Goal: Transaction & Acquisition: Purchase product/service

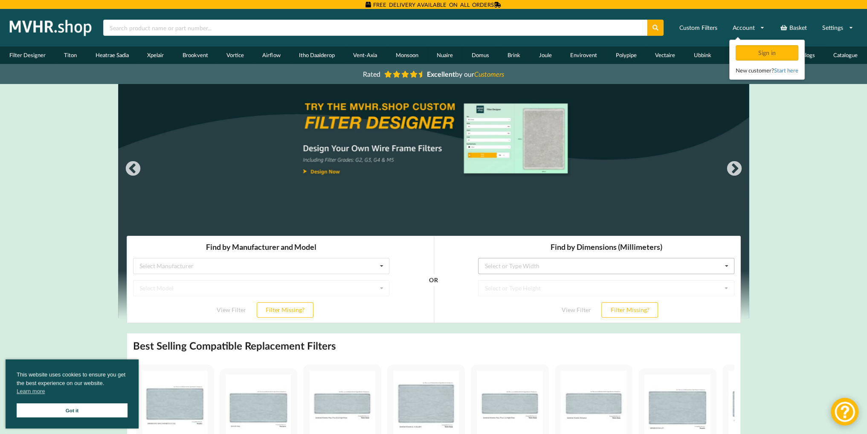
click at [520, 268] on div "Select or Type Width" at bounding box center [511, 266] width 55 height 6
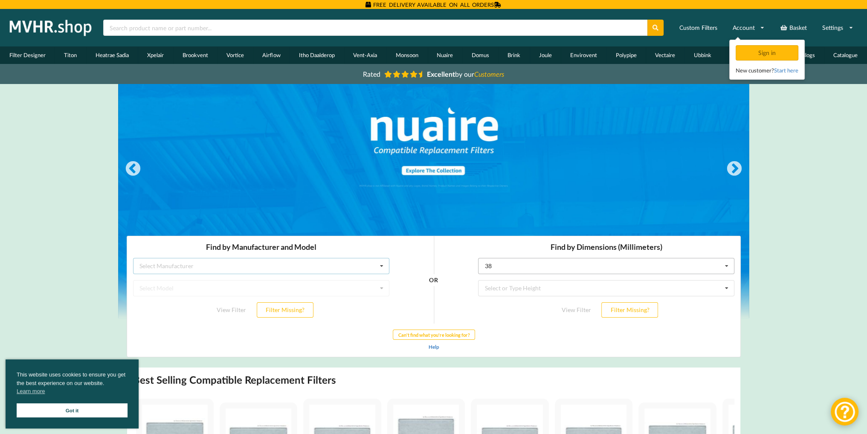
click at [314, 265] on div "Select Manufacturer Airflow Brink Brookvent Domus Envirovent Flakt Heatrae Sadi…" at bounding box center [261, 266] width 256 height 16
click at [186, 301] on div "Nuaire" at bounding box center [260, 302] width 255 height 16
click at [197, 286] on div "Select Model Drimaster Drimaster 2000 Drimaster HC Drimaster Heat Drimaster LC …" at bounding box center [261, 288] width 256 height 16
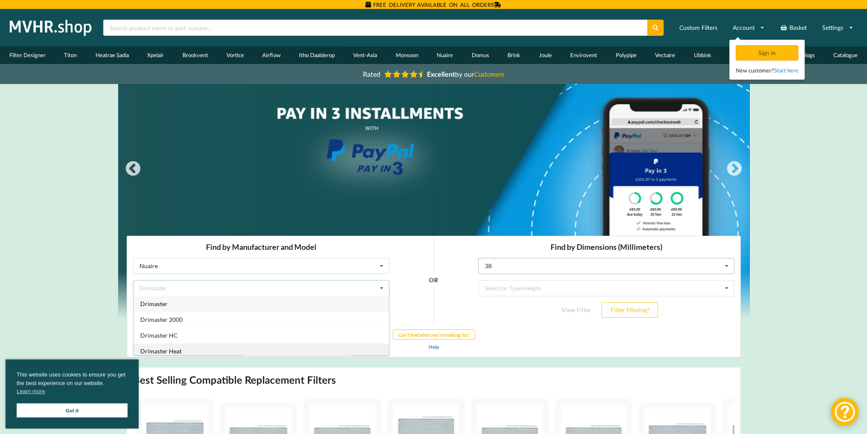
click at [187, 349] on div "Drimaster Heat" at bounding box center [260, 351] width 255 height 16
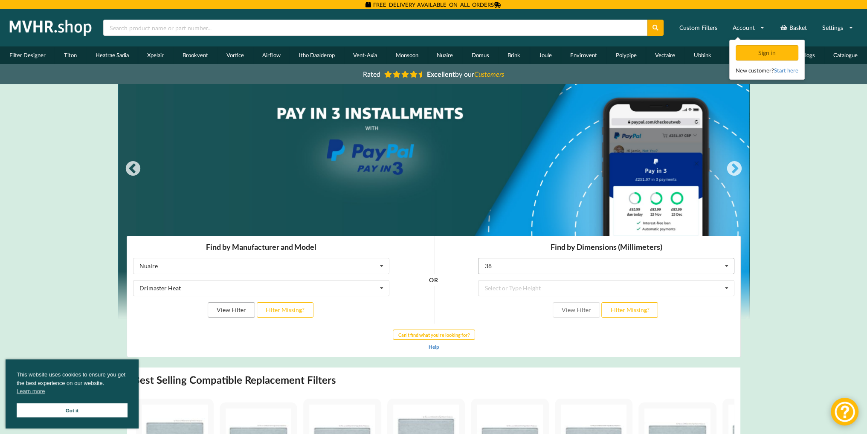
click at [238, 311] on button "View Filter" at bounding box center [230, 309] width 47 height 15
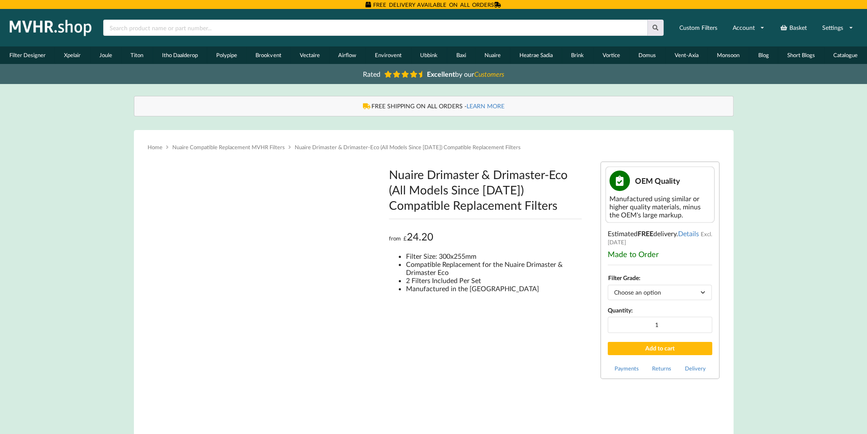
type input "**********"
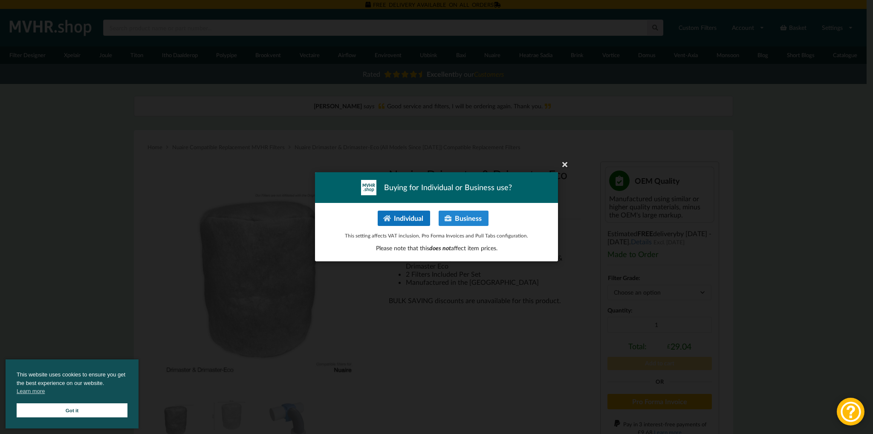
click at [409, 220] on button "Individual" at bounding box center [404, 218] width 52 height 15
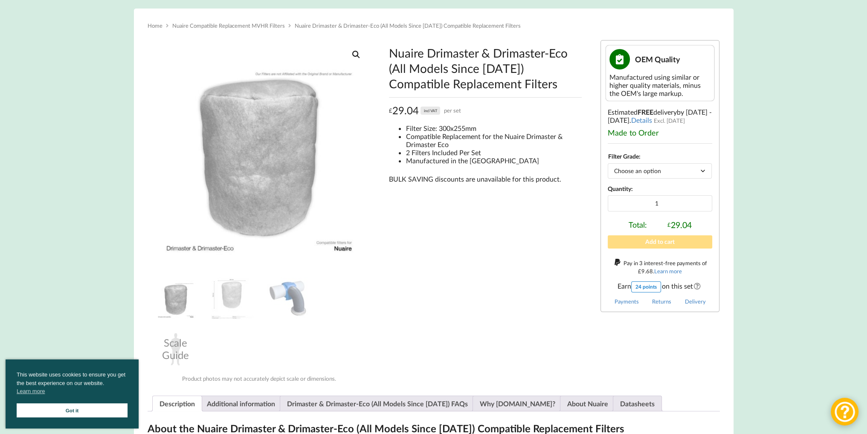
scroll to position [128, 0]
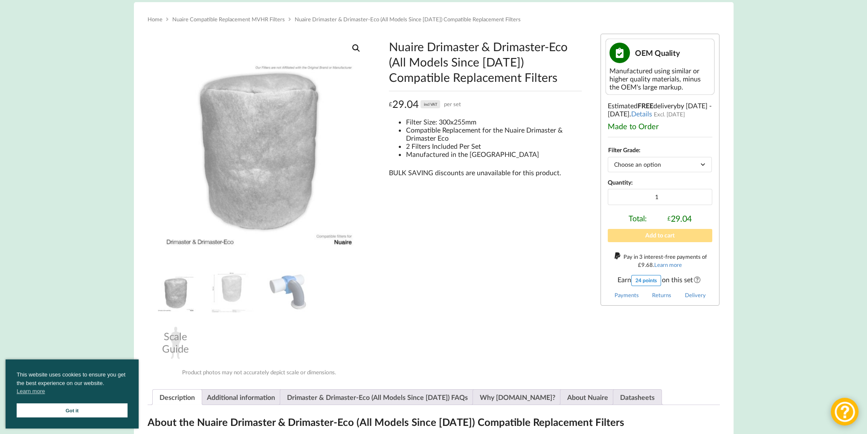
click at [684, 166] on select "Choose an option G4" at bounding box center [660, 164] width 104 height 15
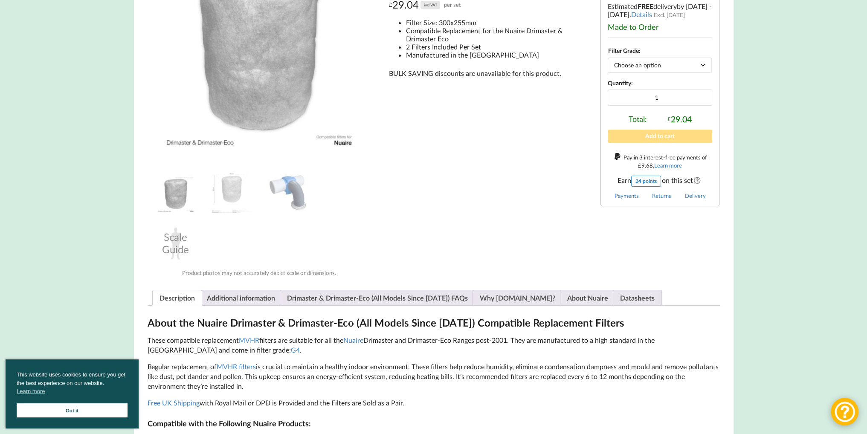
scroll to position [341, 0]
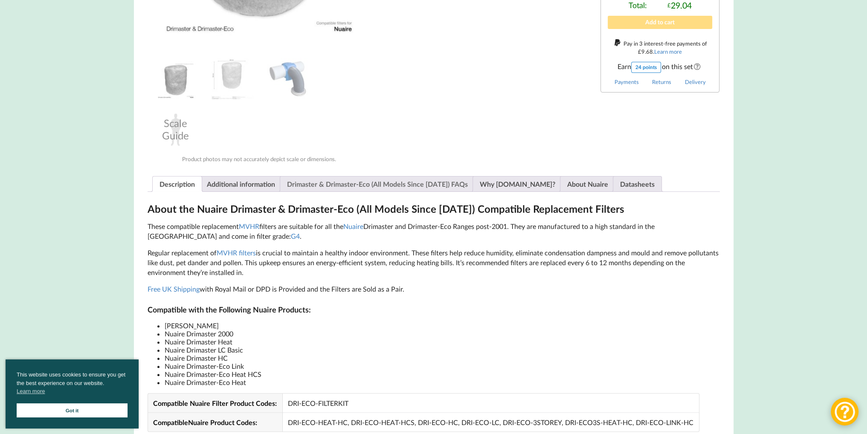
click at [406, 183] on link "Drimaster & Drimaster-Eco (All Models Since [DATE]) FAQs" at bounding box center [377, 184] width 181 height 15
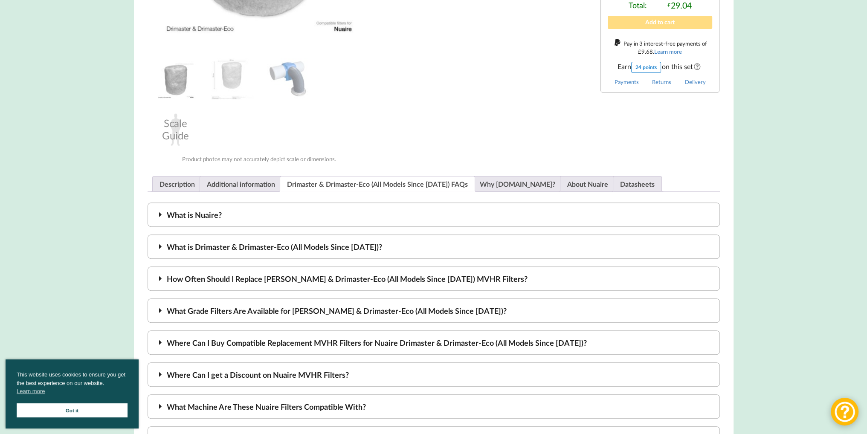
click at [159, 246] on icon at bounding box center [161, 247] width 10 height 8
